Goal: Information Seeking & Learning: Learn about a topic

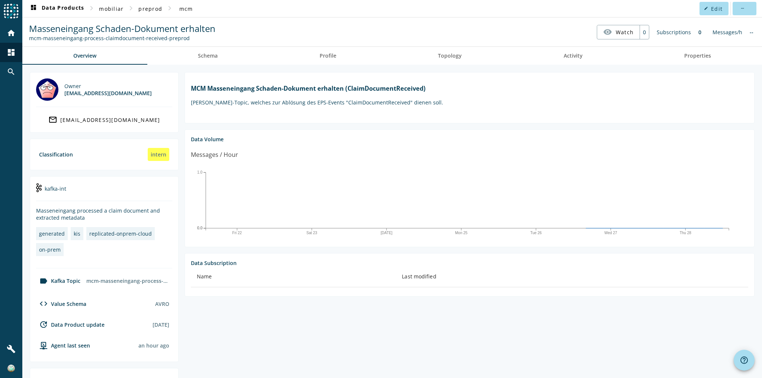
click at [129, 36] on div "mcm-masseneingang-process-claimdocument-received-preprod" at bounding box center [122, 38] width 186 height 7
copy nav "mcm-masseneingang-process-claimdocument-received-preprod visibility Watch"
click at [73, 7] on span "dashboard Data Products" at bounding box center [56, 8] width 55 height 9
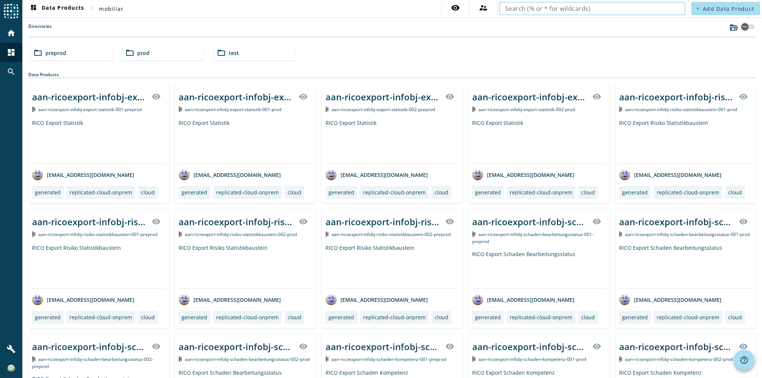
click at [617, 12] on input "text" at bounding box center [592, 8] width 174 height 9
click at [639, 9] on input "mcm-masseneingang-process-claimdocument-received-preprod" at bounding box center [589, 8] width 168 height 9
click at [652, 9] on input "mcm-masseneingang-process-claimdocument-received-preprod" at bounding box center [589, 8] width 168 height 9
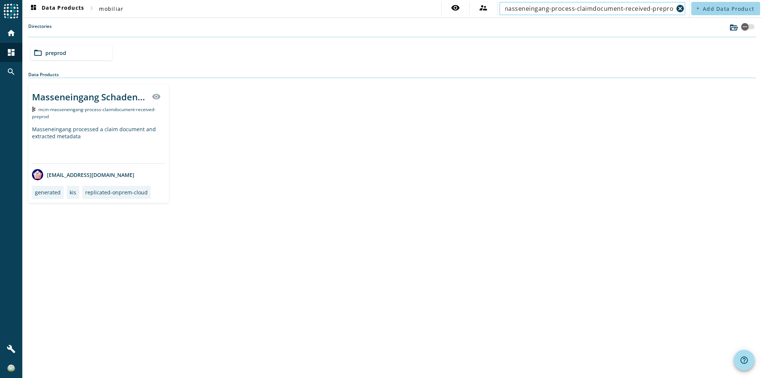
scroll to position [0, 20]
drag, startPoint x: 650, startPoint y: 10, endPoint x: 699, endPoint y: 10, distance: 49.1
click at [699, 10] on div "dashboard Data Products chevron_right mobiliar visibility supervisor_account mc…" at bounding box center [391, 8] width 739 height 17
type input "mcm-masseneingang-process-claimdocument-received-"
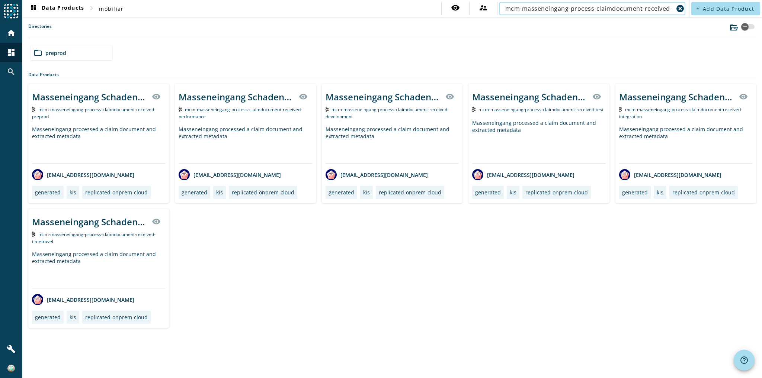
click at [549, 256] on div "Masseneingang Schaden-Dokument erhalten visibility mcm-masseneingang-process-cl…" at bounding box center [391, 206] width 727 height 244
click at [132, 137] on div "Masseneingang processed a claim document and extracted metadata" at bounding box center [98, 145] width 133 height 38
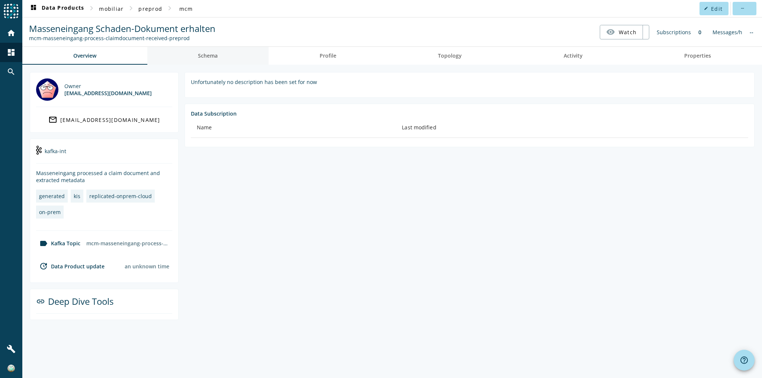
click at [242, 55] on link "Schema" at bounding box center [208, 56] width 122 height 18
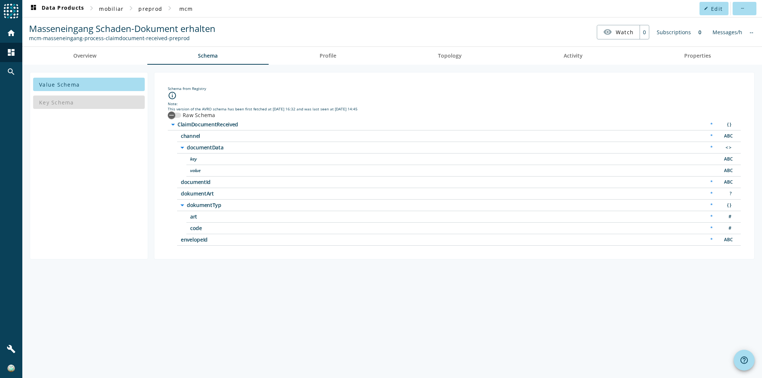
click at [257, 83] on div "Schema from Registry info_outline Note: This version of the AVRO schema has bee…" at bounding box center [454, 165] width 588 height 175
click at [164, 113] on div "button" at bounding box center [171, 115] width 15 height 15
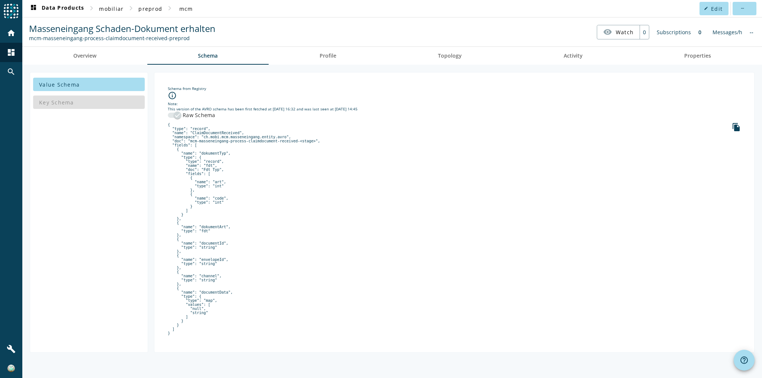
click at [119, 97] on div "Key Schema" at bounding box center [89, 102] width 112 height 18
click at [122, 78] on span at bounding box center [89, 84] width 112 height 18
click at [121, 82] on span at bounding box center [89, 84] width 112 height 18
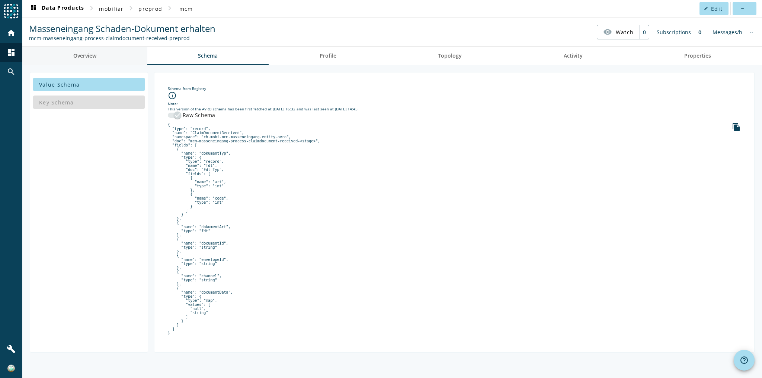
click at [77, 58] on span "Overview" at bounding box center [84, 55] width 23 height 5
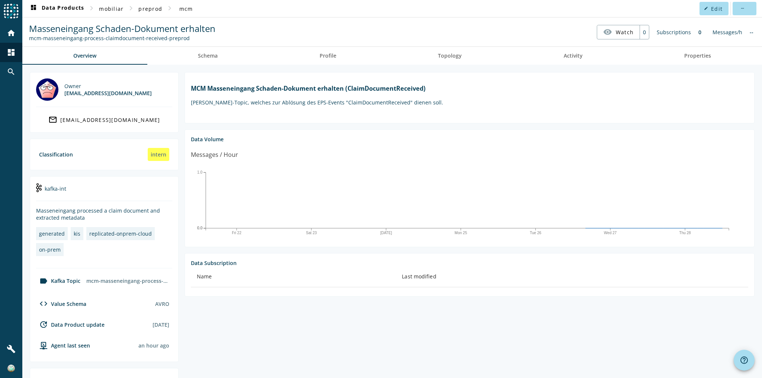
click at [241, 103] on p "[PERSON_NAME]-Topic, welches zur Ablösung des EPS-Events "ClaimDocumentReceived…" at bounding box center [469, 102] width 557 height 7
click at [476, 57] on link "Topology" at bounding box center [450, 56] width 126 height 18
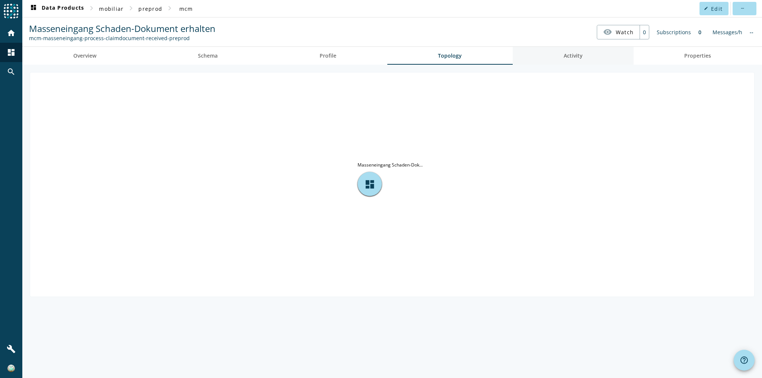
click at [559, 55] on link "Activity" at bounding box center [572, 56] width 121 height 18
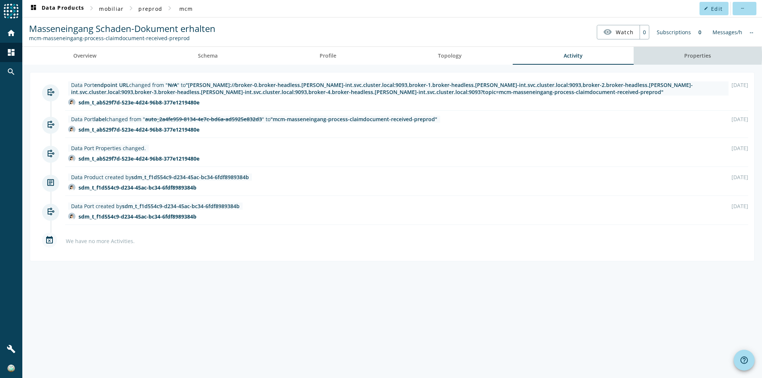
click at [678, 56] on link "Properties" at bounding box center [697, 56] width 129 height 18
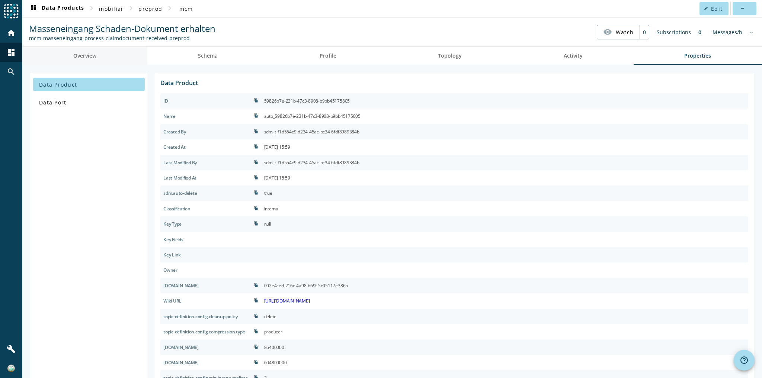
click at [92, 55] on span "Overview" at bounding box center [84, 55] width 23 height 5
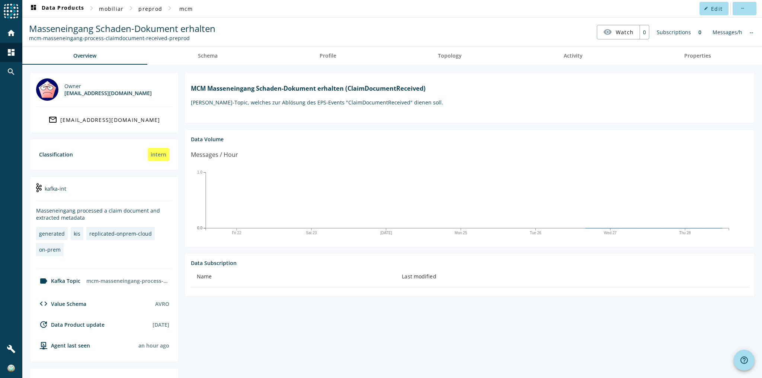
click at [287, 86] on h1 "MCM Masseneingang Schaden-Dokument erhalten (ClaimDocumentReceived)" at bounding box center [469, 88] width 557 height 8
click at [290, 106] on div "MCM Masseneingang Schaden-Dokument erhalten (ClaimDocumentReceived) Kafka-Topic…" at bounding box center [469, 94] width 557 height 33
click at [248, 45] on spd-actions-toolbar "Masseneingang Schaden-Dokument erhalten mcm-masseneingang-process-claimdocument…" at bounding box center [391, 31] width 739 height 29
click at [276, 58] on link "Profile" at bounding box center [328, 56] width 119 height 18
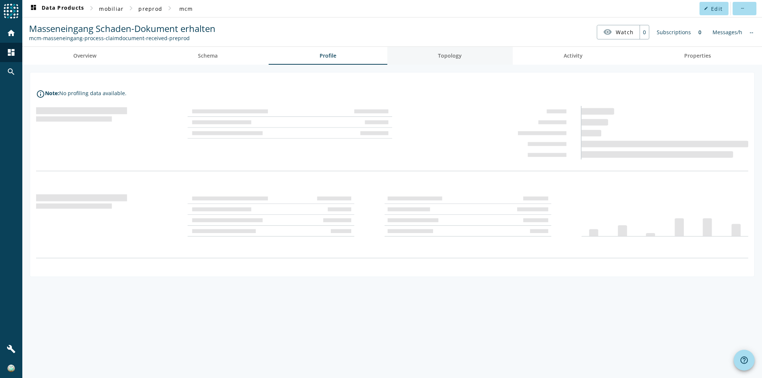
click at [457, 51] on span "Topology" at bounding box center [450, 56] width 24 height 18
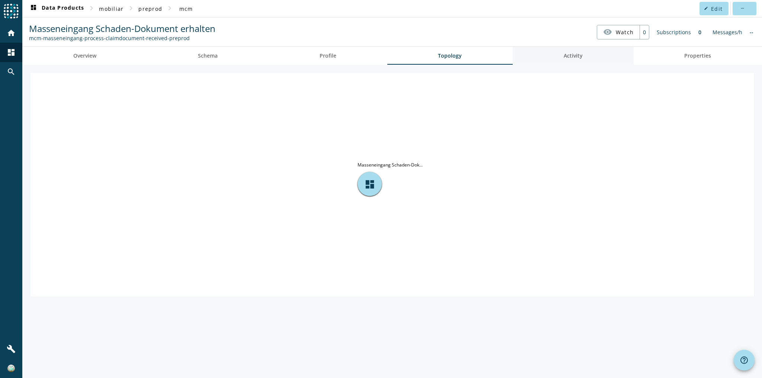
click at [541, 53] on link "Activity" at bounding box center [572, 56] width 121 height 18
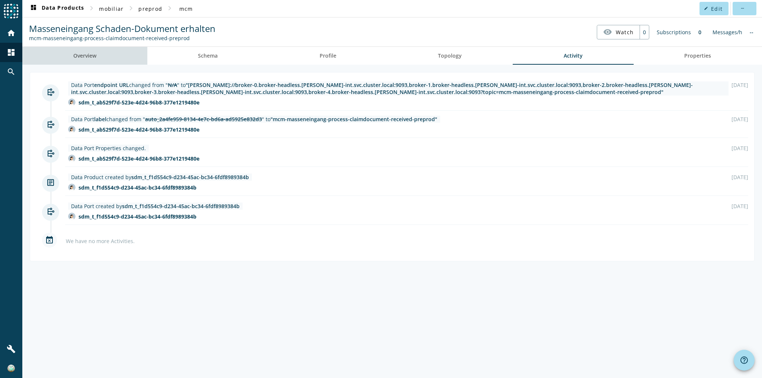
click at [89, 62] on span "Overview" at bounding box center [84, 56] width 23 height 18
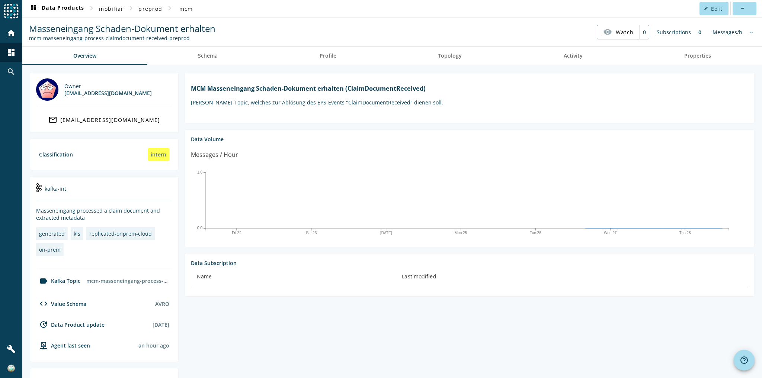
click at [309, 98] on markdown "MCM Masseneingang Schaden-Dokument erhalten (ClaimDocumentReceived) Kafka-Topic…" at bounding box center [469, 94] width 557 height 21
click at [205, 61] on span "Schema" at bounding box center [208, 56] width 20 height 18
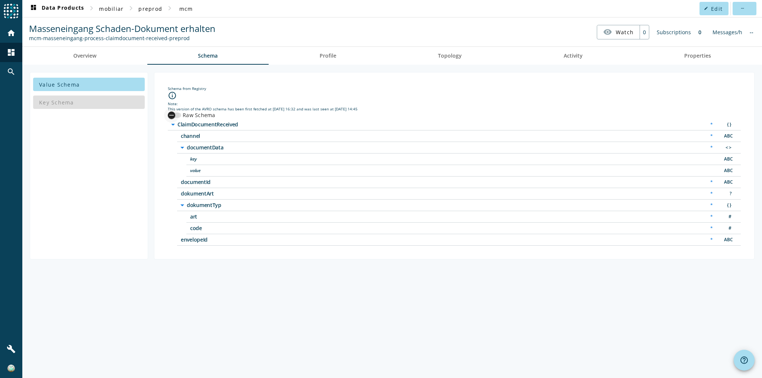
click at [169, 114] on icon "button" at bounding box center [171, 115] width 7 height 7
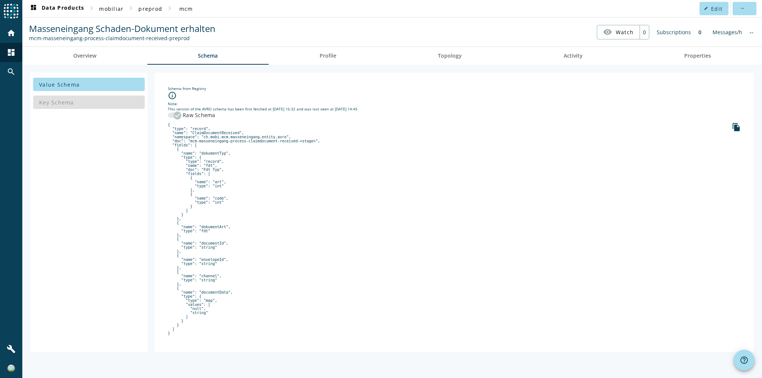
click at [174, 115] on icon "button" at bounding box center [177, 115] width 7 height 7
